Goal: Use online tool/utility: Use online tool/utility

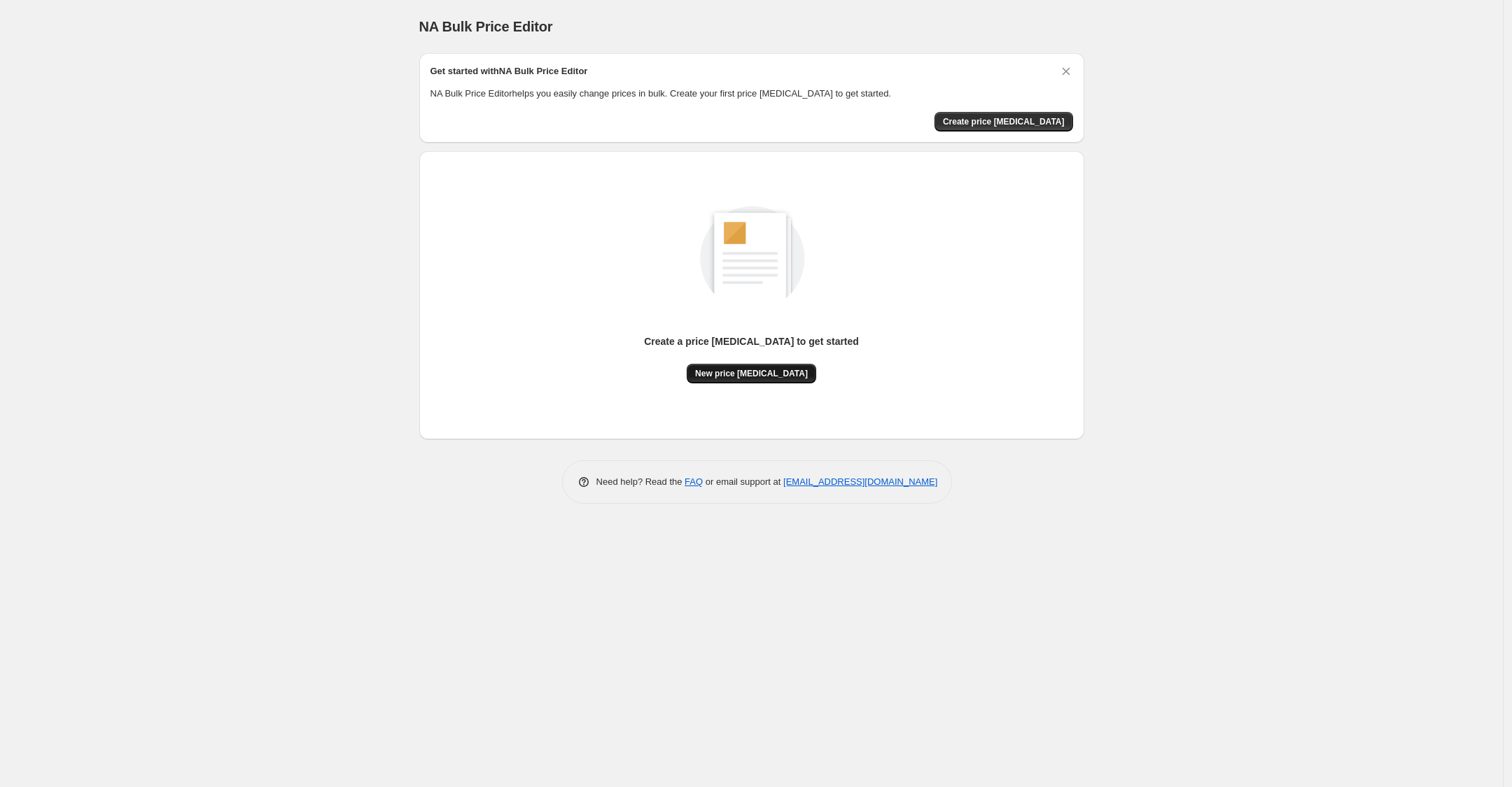
click at [754, 371] on span "New price [MEDICAL_DATA]" at bounding box center [750, 373] width 113 height 11
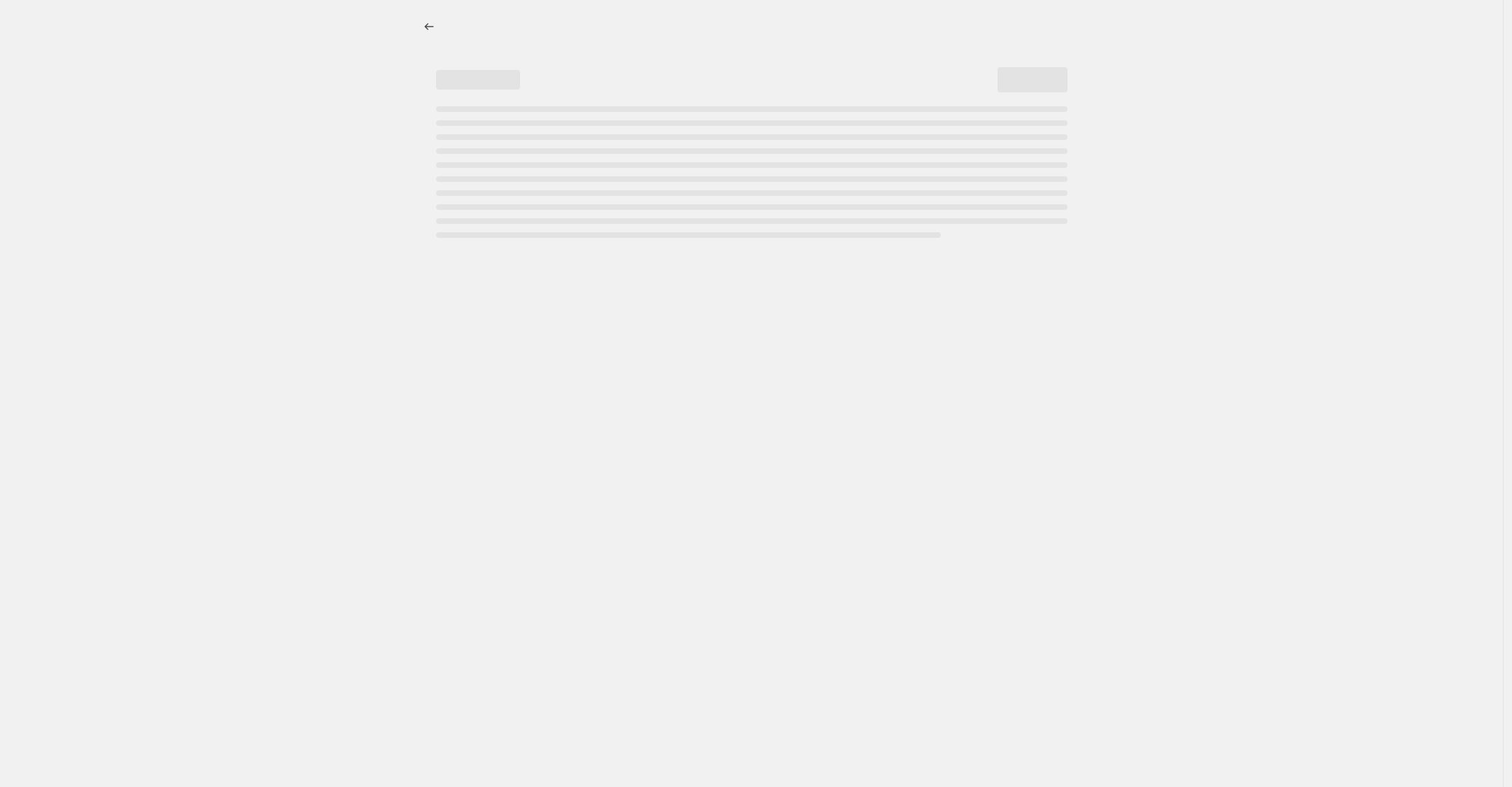
select select "percentage"
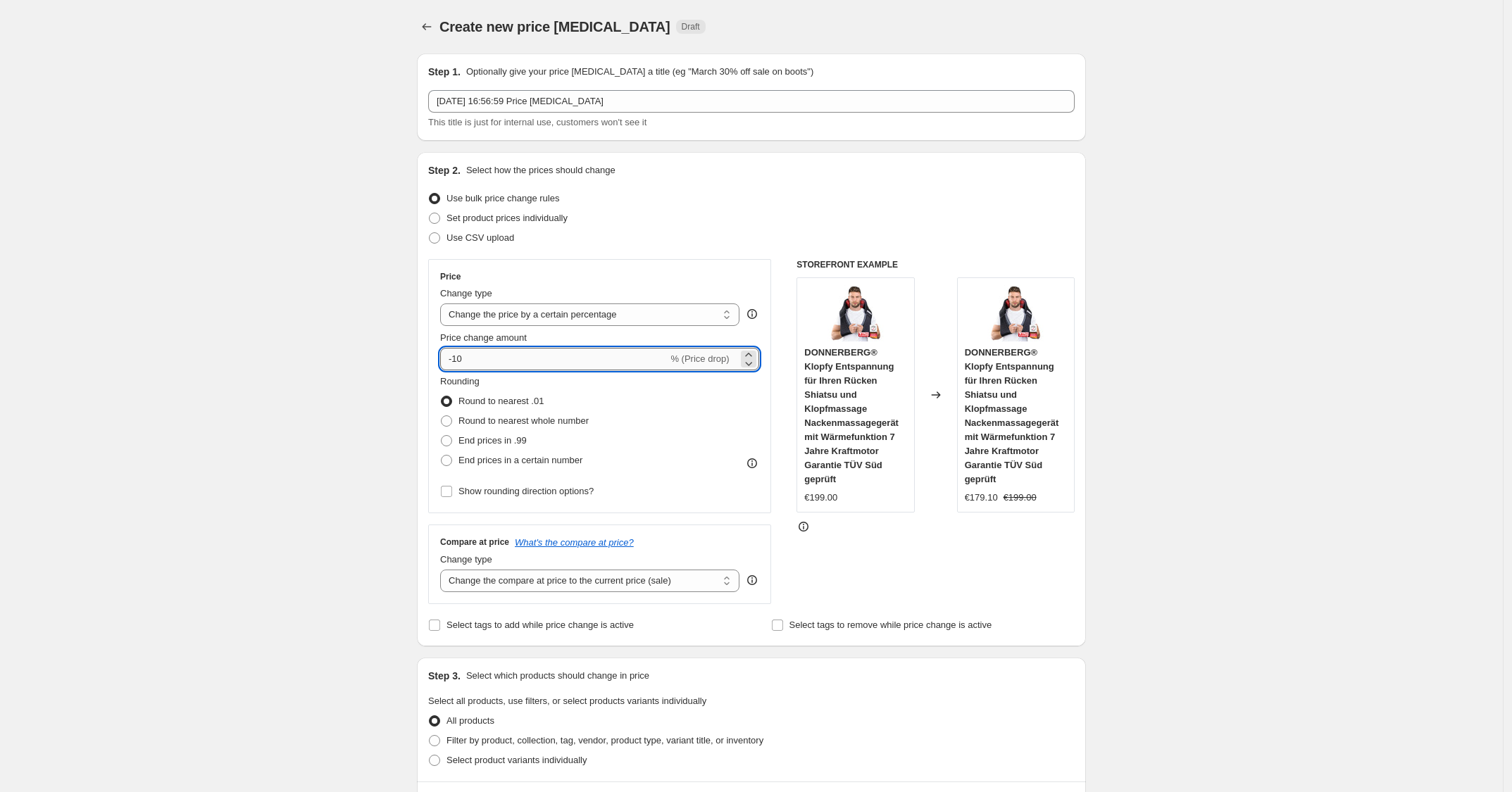
click at [595, 365] on input "-10" at bounding box center [554, 359] width 227 height 22
type input "-1"
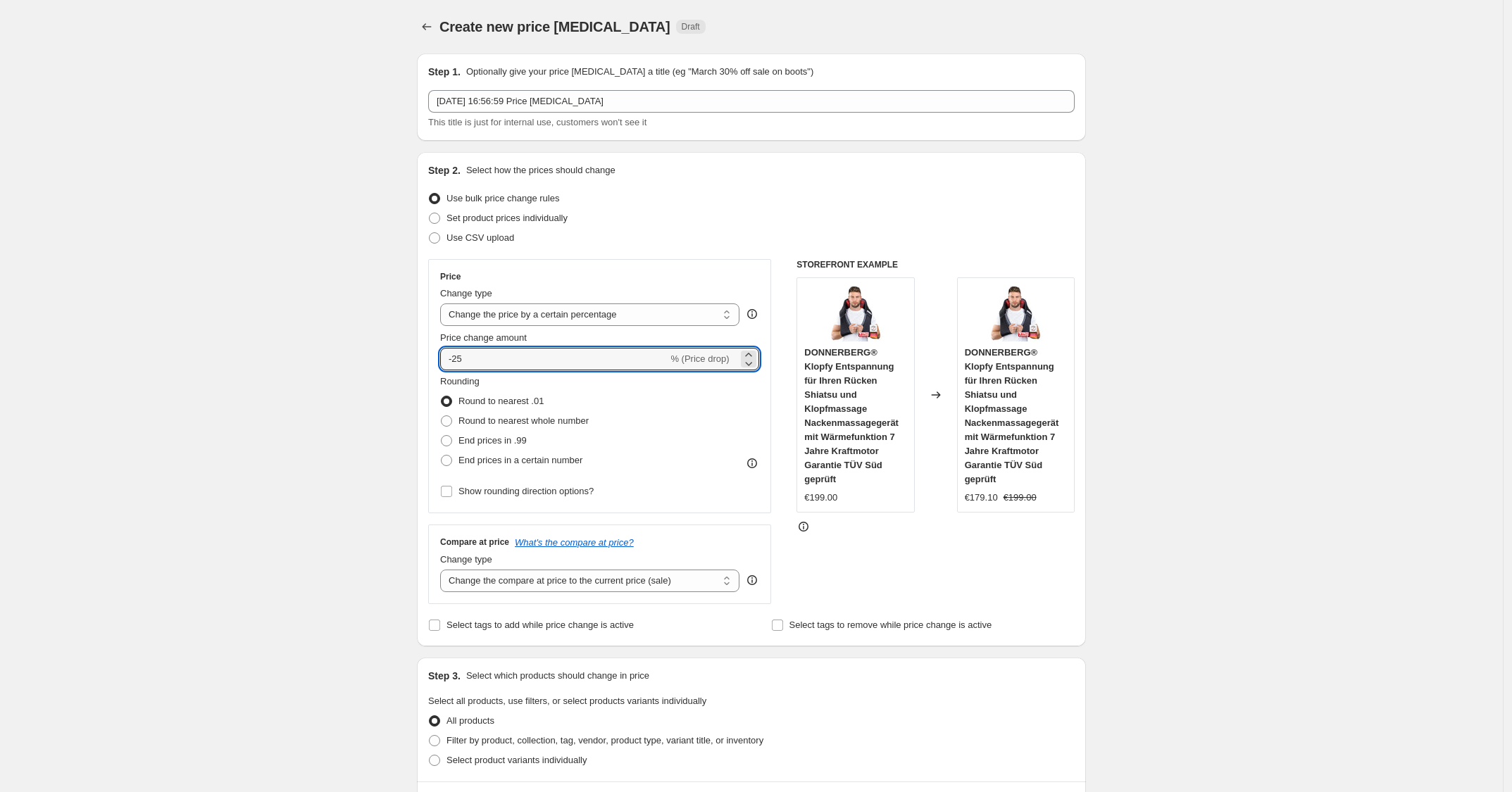
type input "-25"
click at [731, 246] on div "Use CSV upload" at bounding box center [751, 238] width 646 height 20
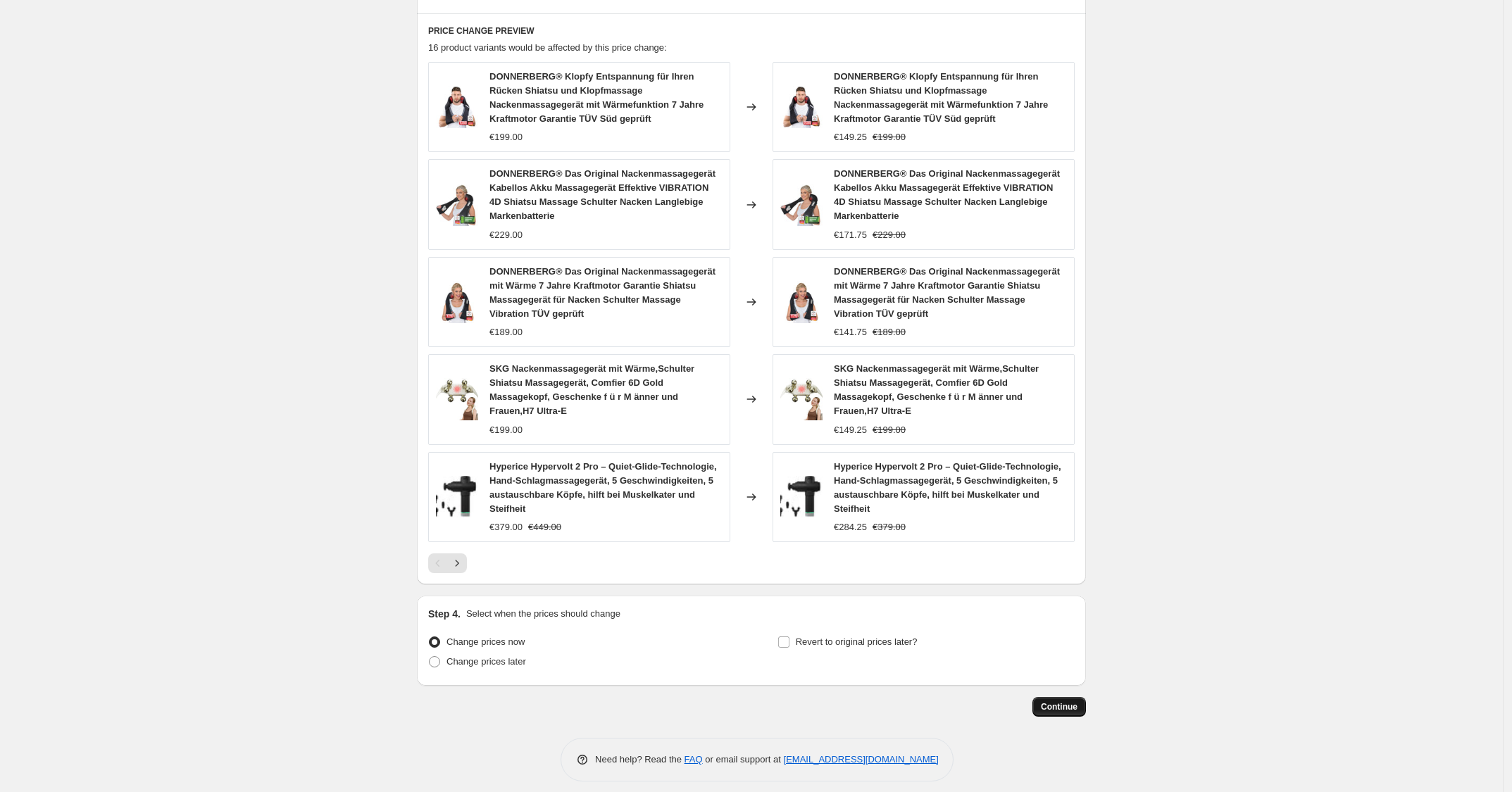
click at [1046, 697] on button "Continue" at bounding box center [1060, 706] width 54 height 20
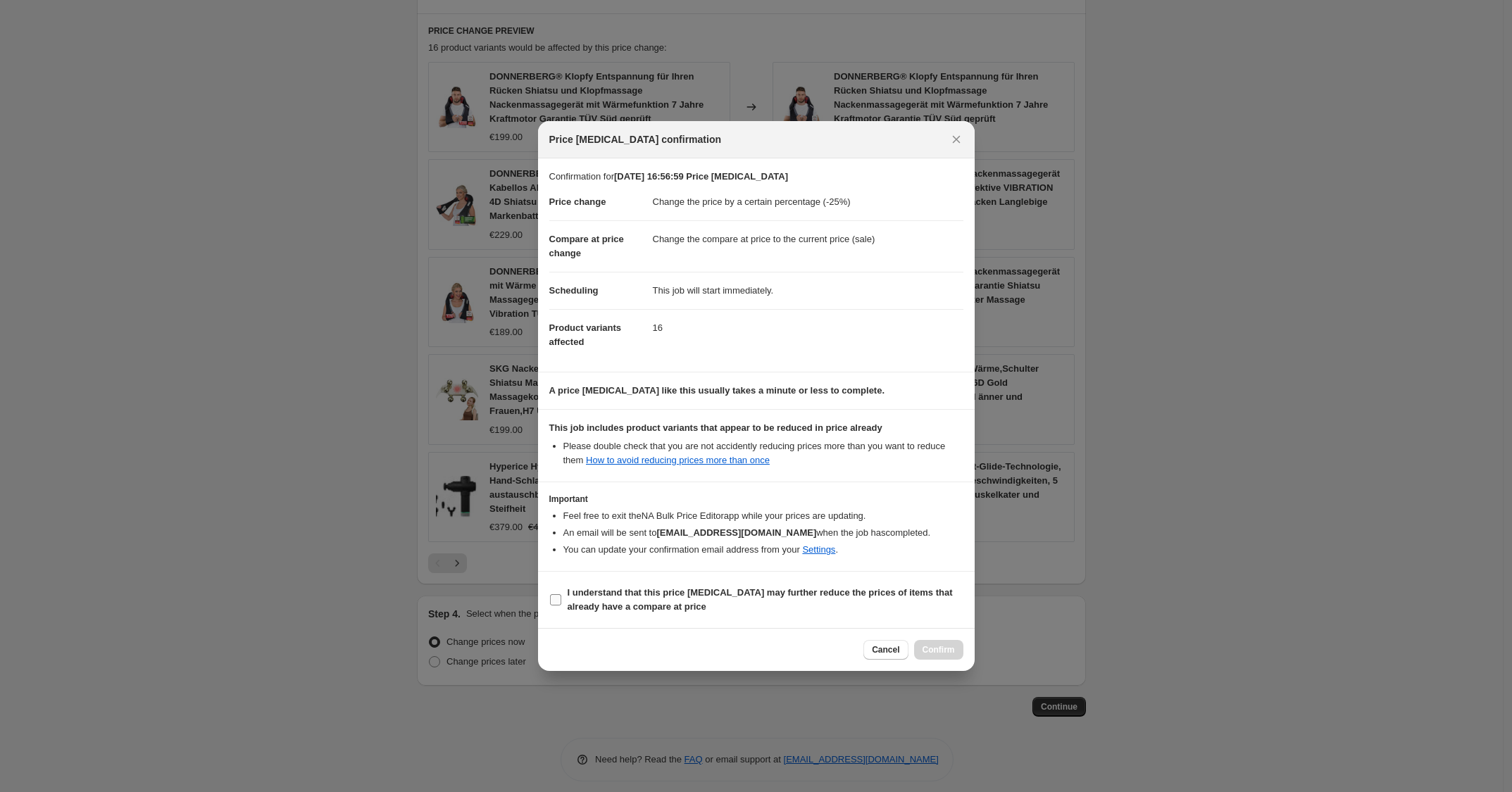
click at [881, 601] on span "I understand that this price [MEDICAL_DATA] may further reduce the prices of it…" at bounding box center [766, 599] width 396 height 29
click at [561, 601] on input "I understand that this price [MEDICAL_DATA] may further reduce the prices of it…" at bounding box center [555, 599] width 11 height 11
checkbox input "true"
click at [933, 640] on button "Confirm" at bounding box center [939, 649] width 49 height 20
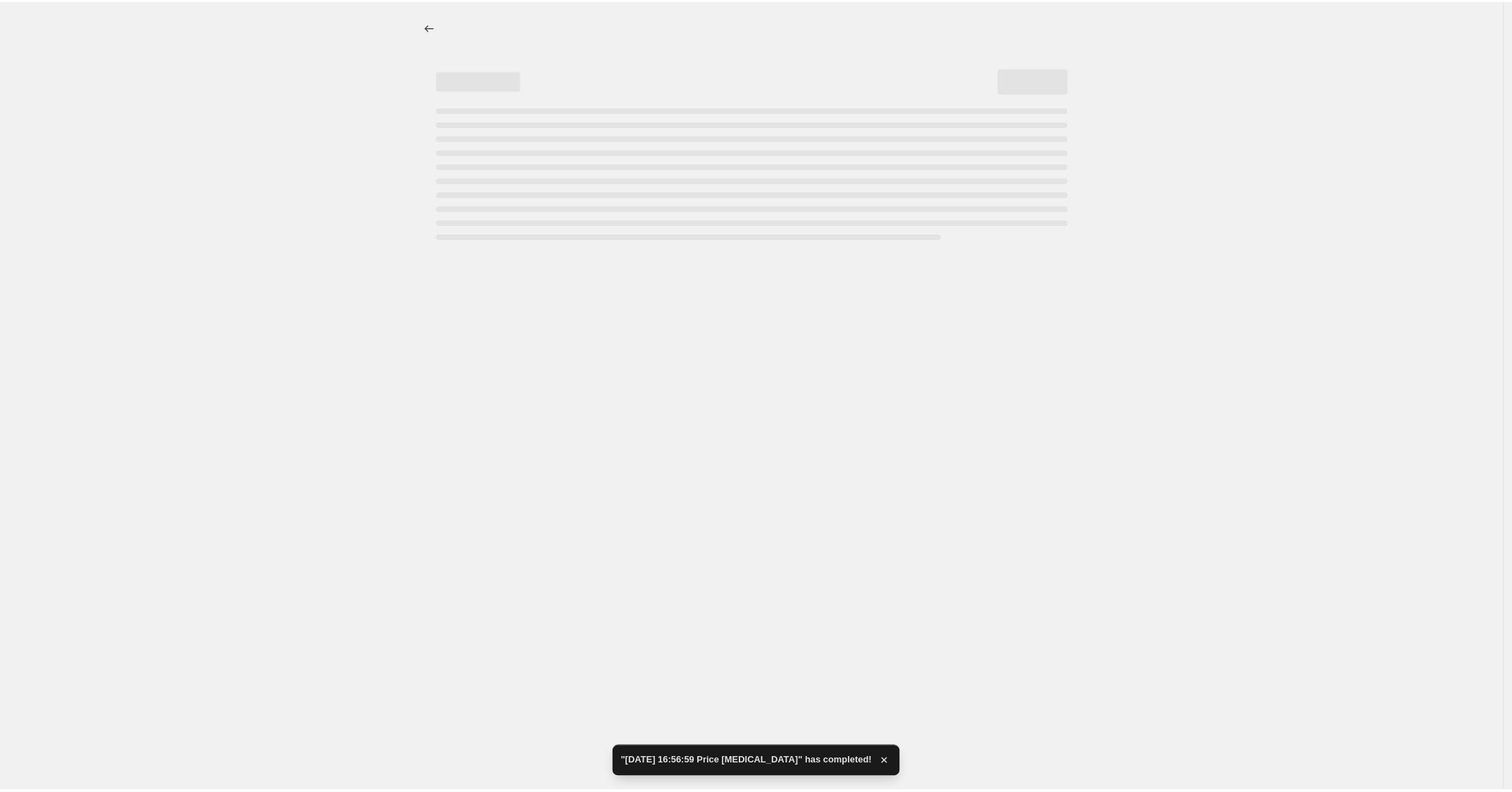
select select "percentage"
